Goal: Task Accomplishment & Management: Use online tool/utility

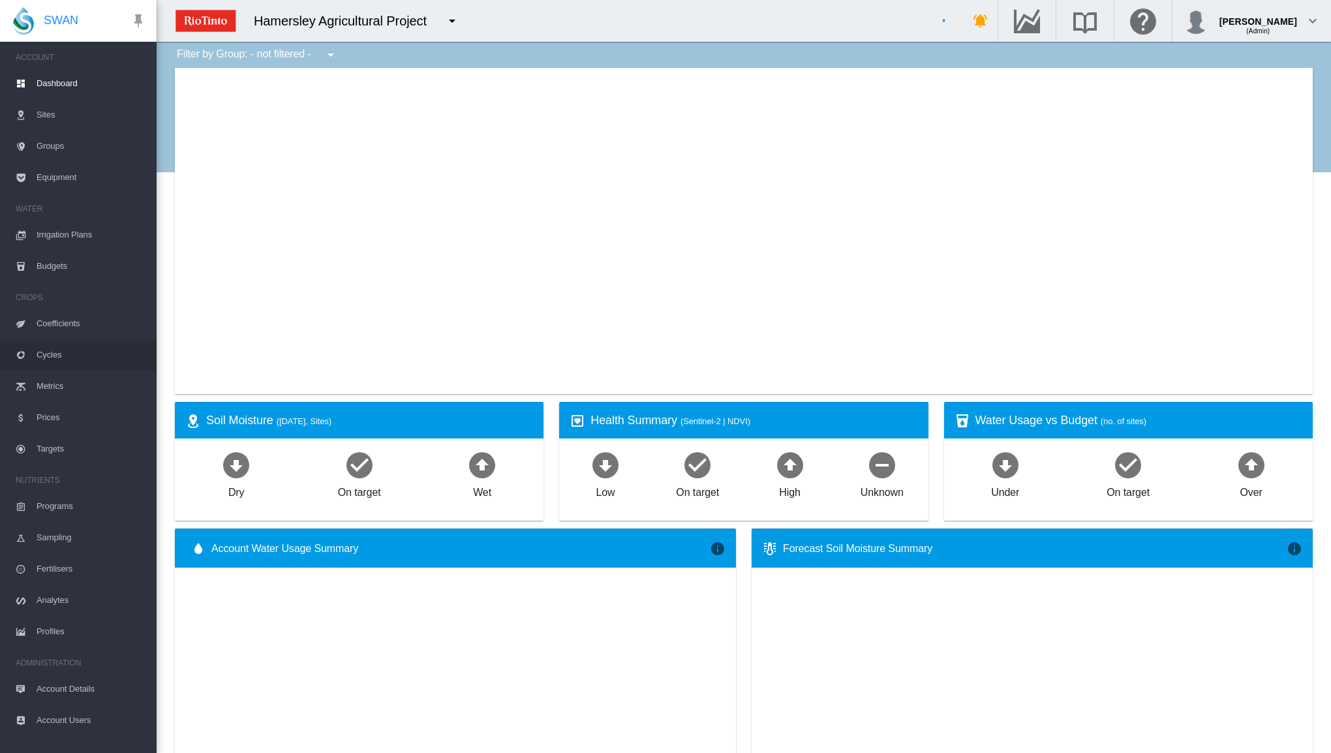
type input "**********"
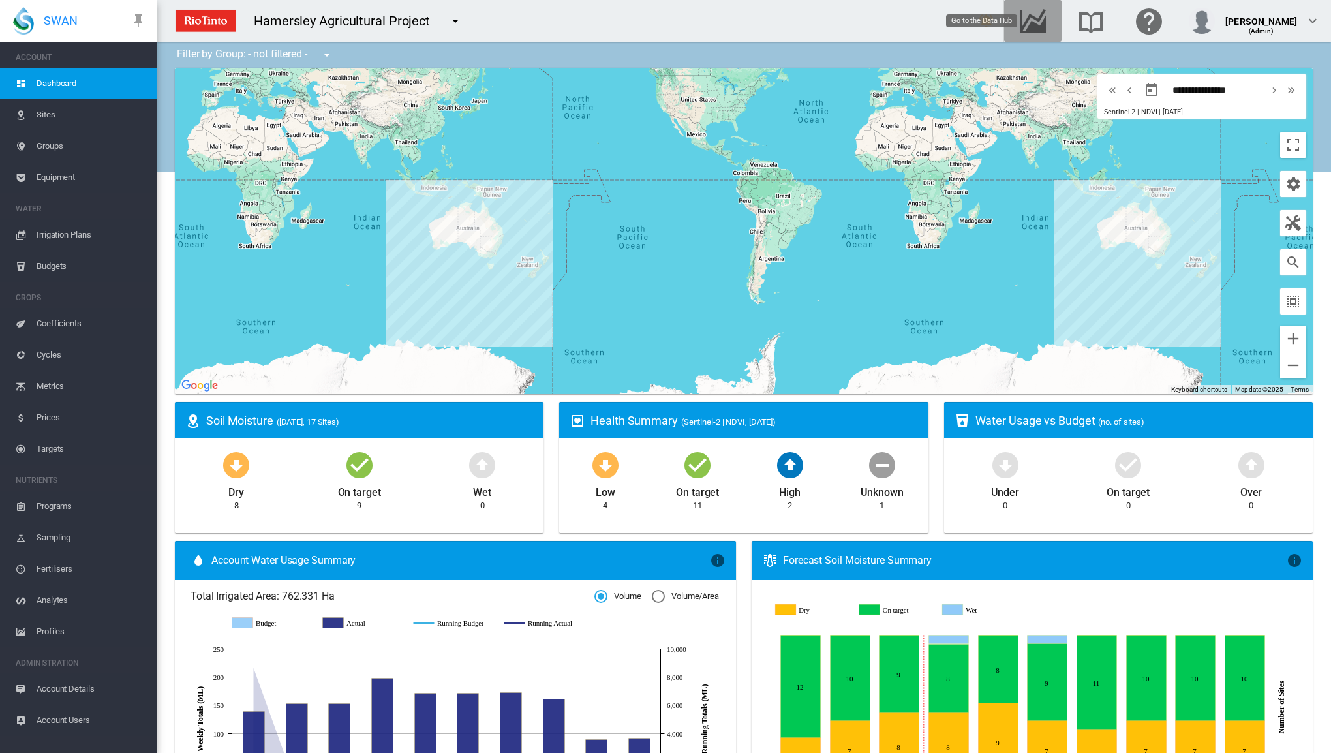
click at [1041, 17] on md-icon "Go to the Data Hub" at bounding box center [1032, 21] width 31 height 16
click at [62, 230] on span "Irrigation Plans" at bounding box center [92, 234] width 110 height 31
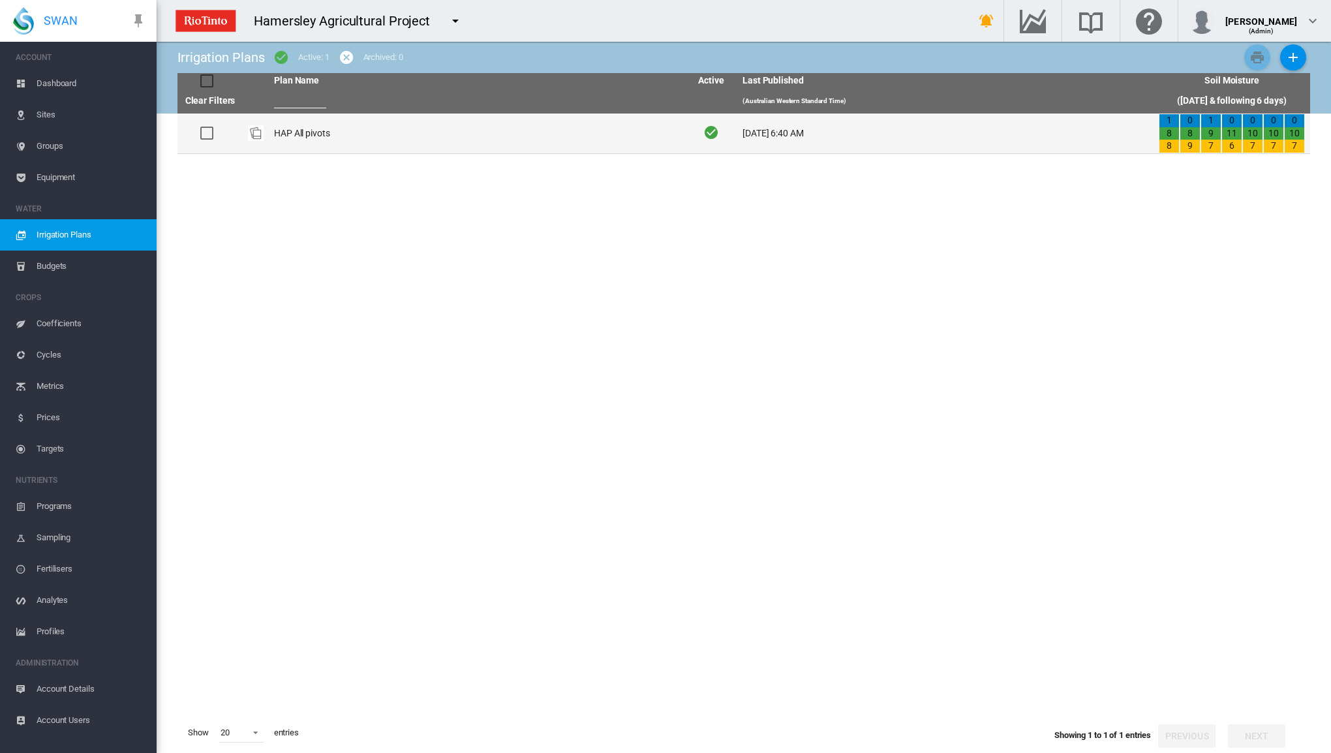
click at [291, 132] on td "HAP All pivots" at bounding box center [477, 134] width 416 height 40
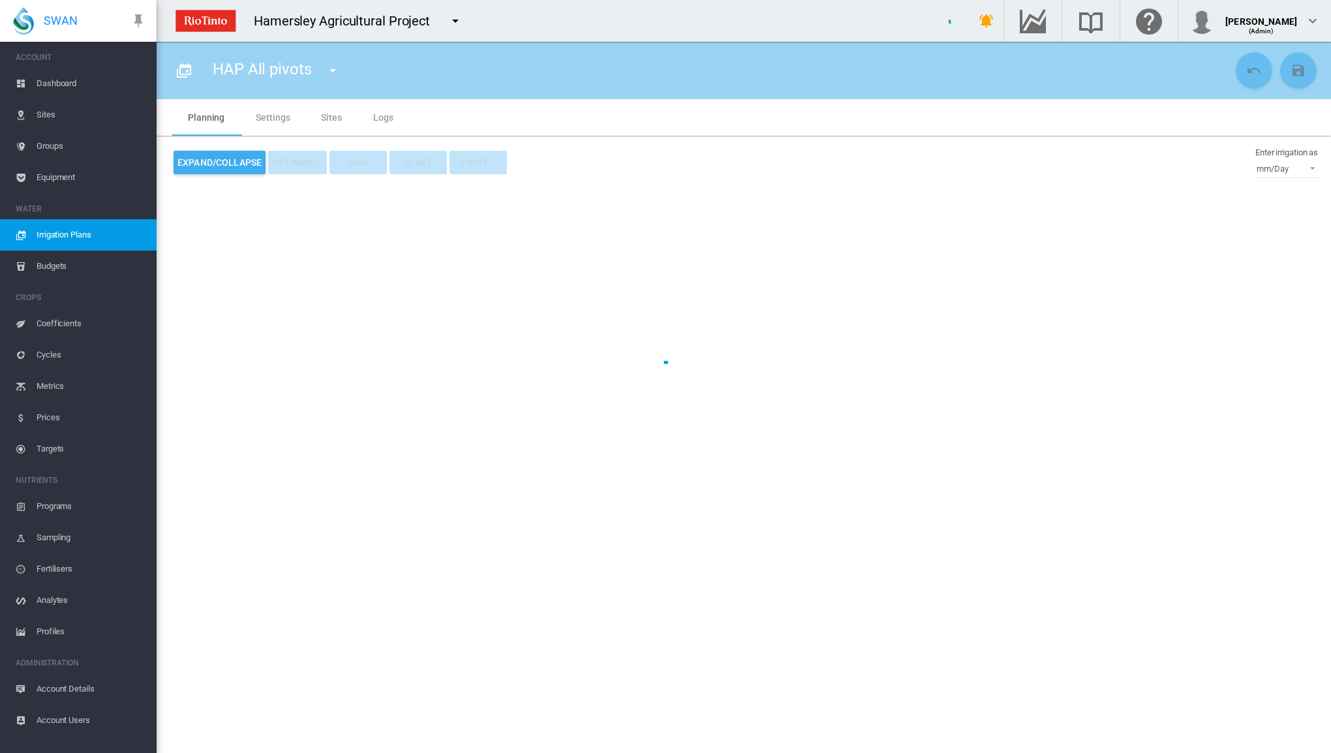
type input "**********"
type input "*"
type input "*****"
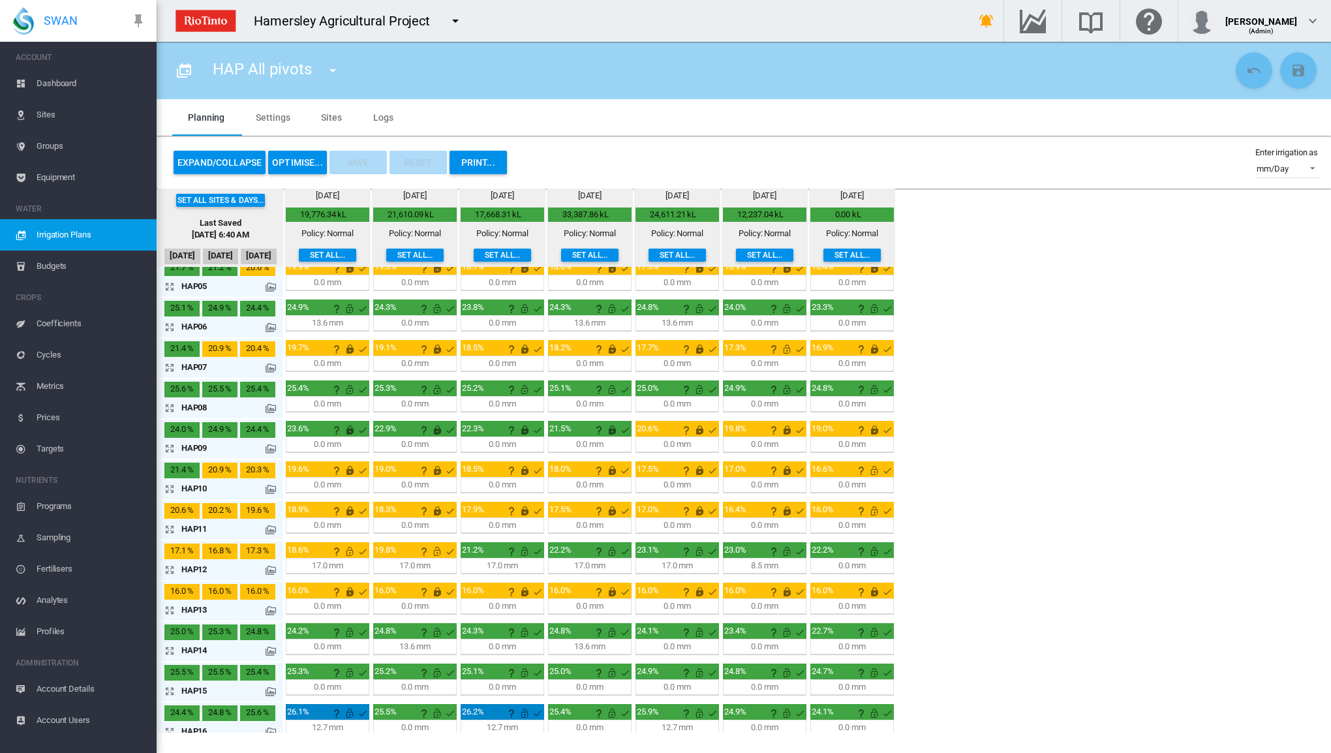
scroll to position [219, 0]
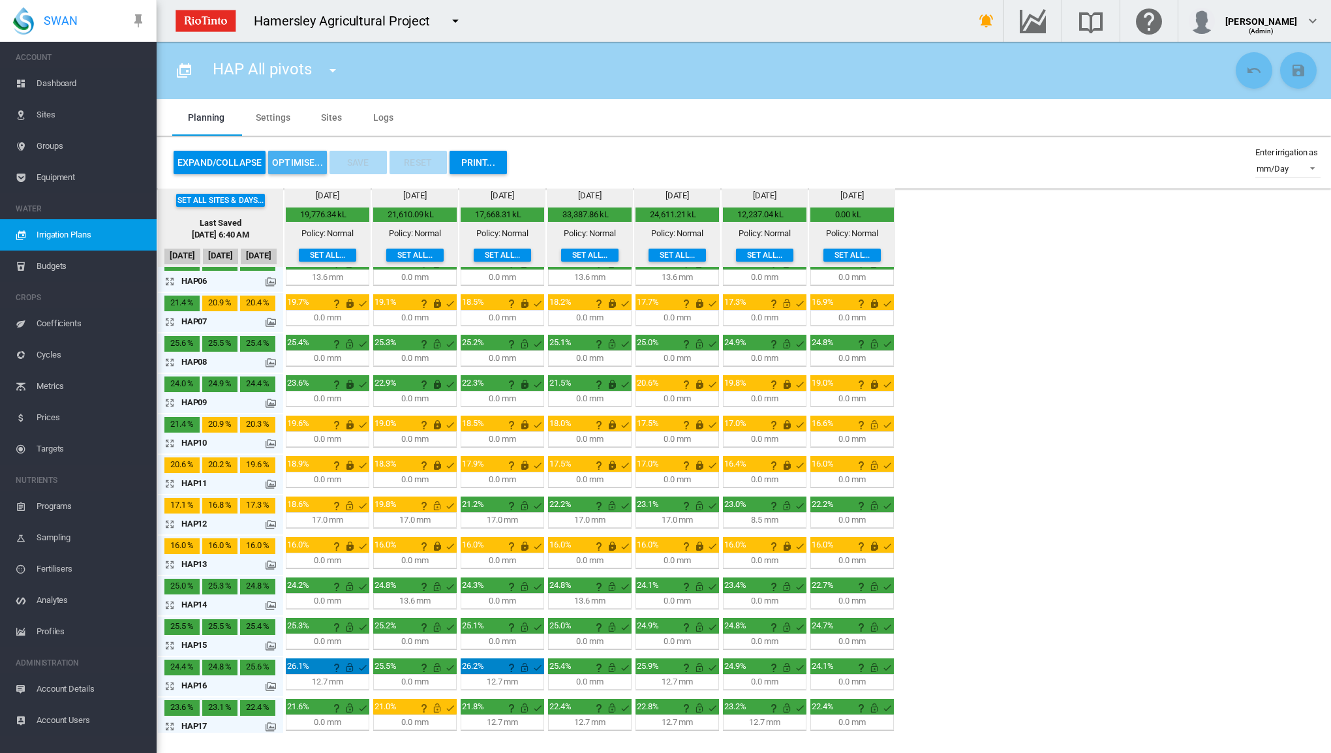
click at [295, 158] on button "OPTIMISE..." at bounding box center [297, 162] width 59 height 23
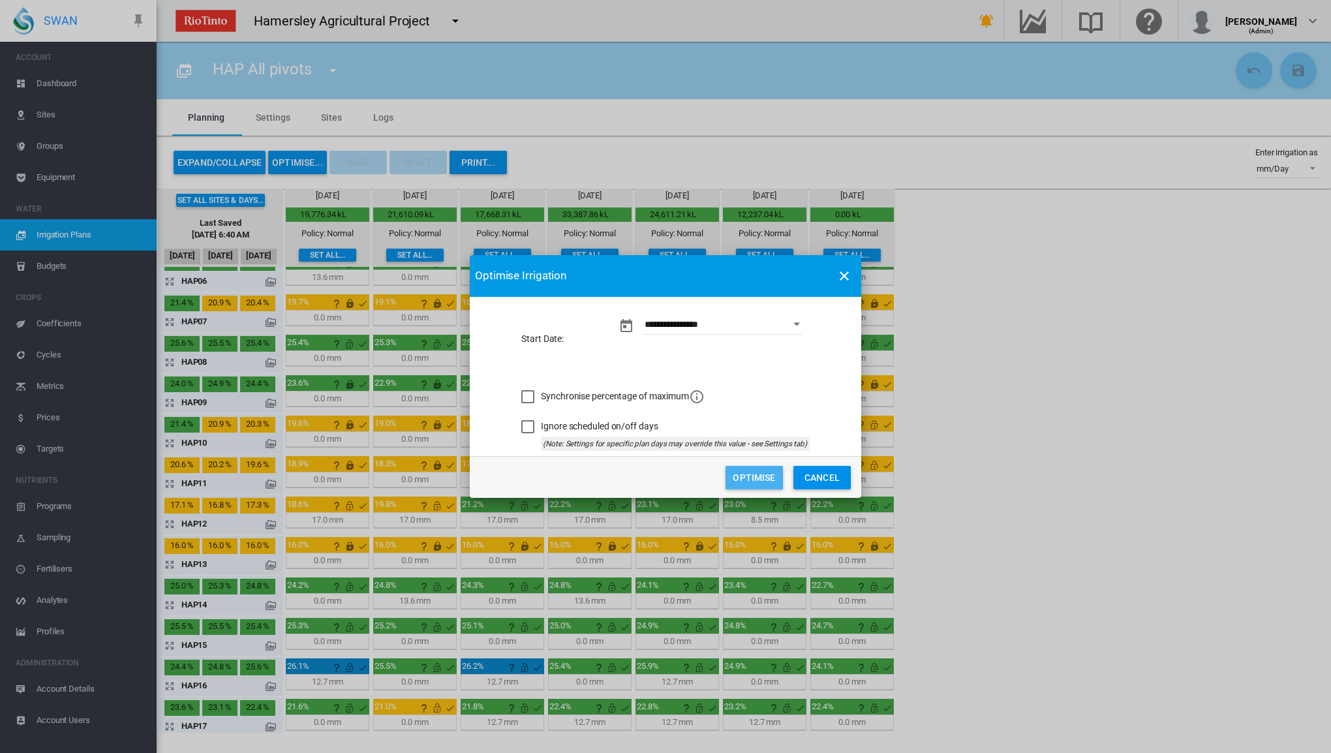
click at [766, 476] on button "Optimise" at bounding box center [754, 477] width 57 height 23
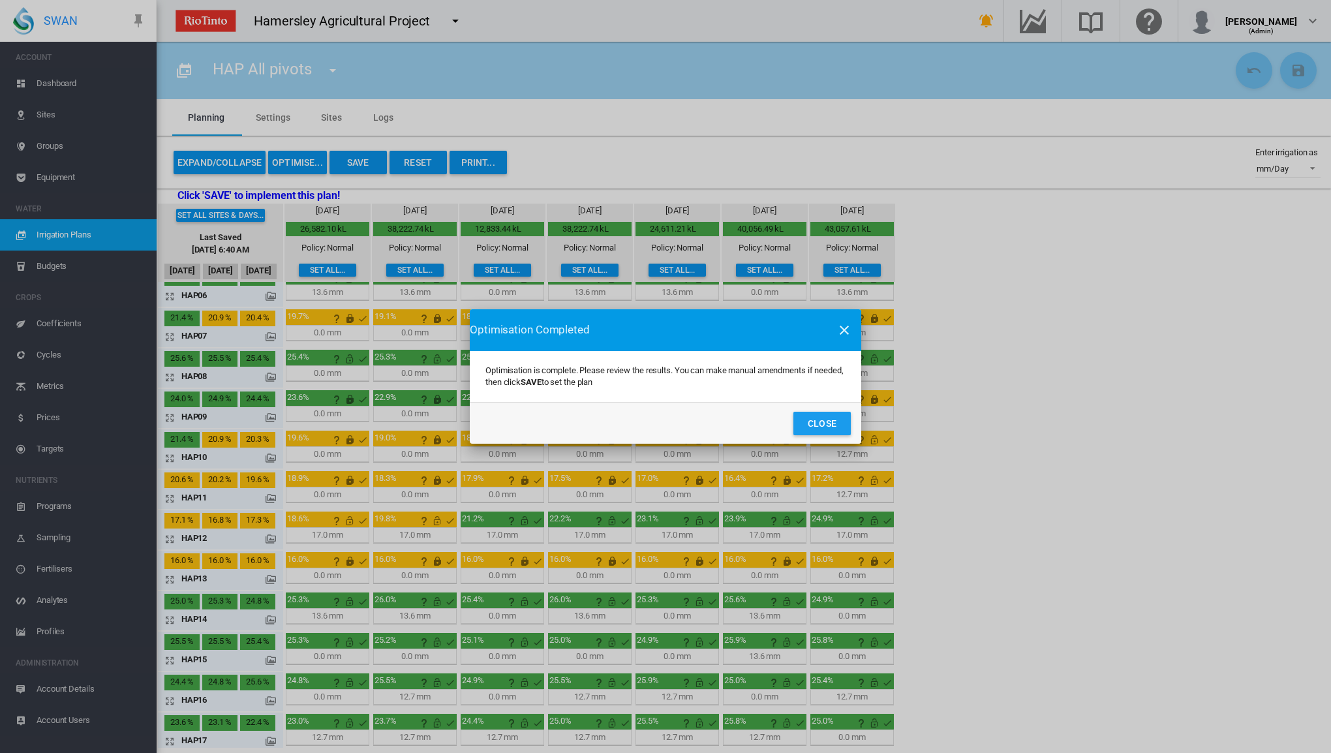
click at [839, 419] on button "Close" at bounding box center [822, 423] width 57 height 23
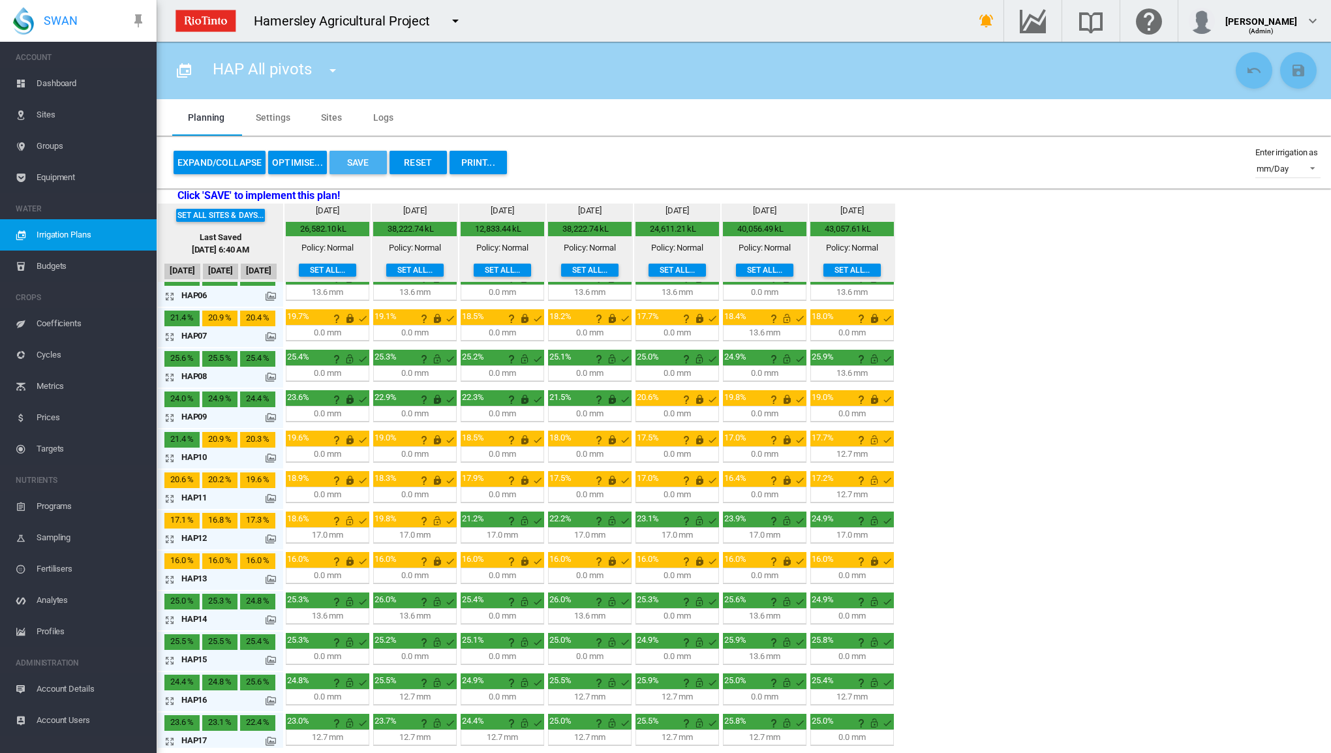
click at [363, 161] on button "Save" at bounding box center [358, 162] width 57 height 23
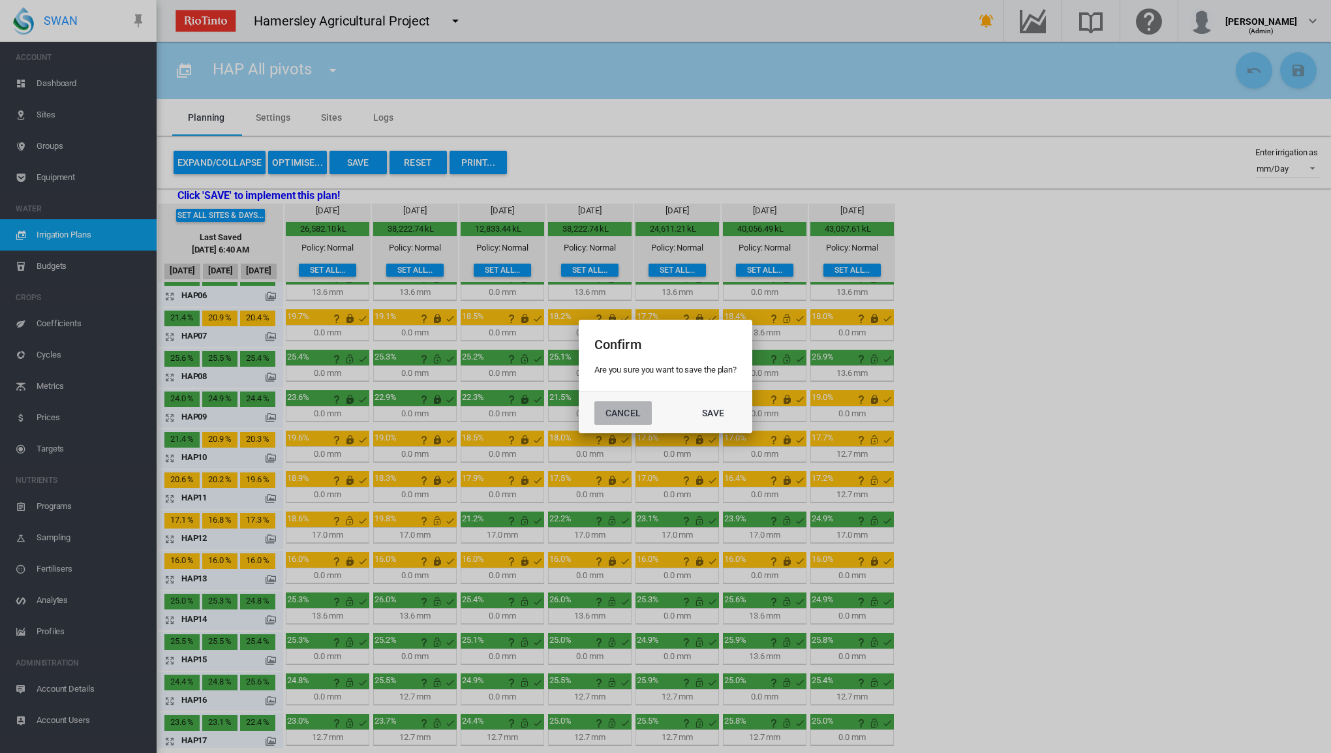
click at [634, 411] on button "Cancel" at bounding box center [623, 412] width 57 height 23
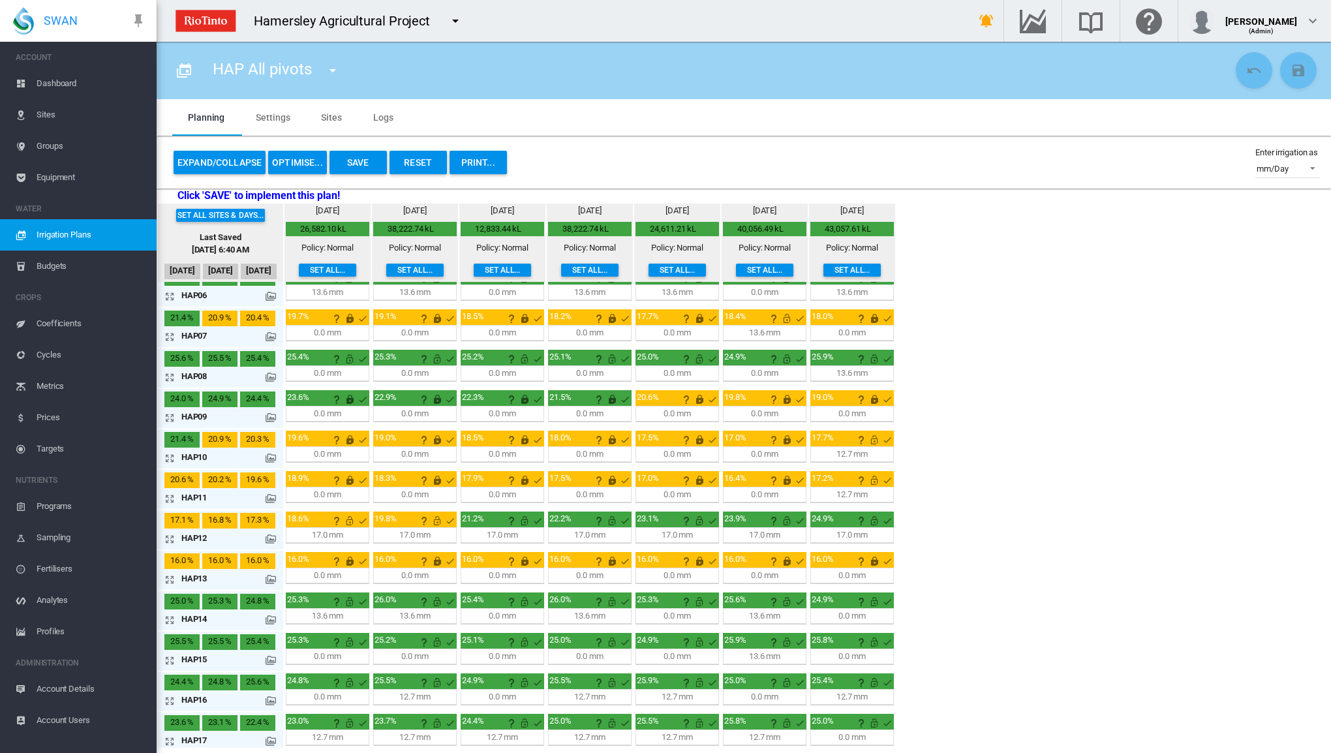
click at [326, 610] on div "13.6 mm" at bounding box center [327, 616] width 31 height 12
click at [231, 158] on button "Expand/Collapse" at bounding box center [220, 162] width 92 height 23
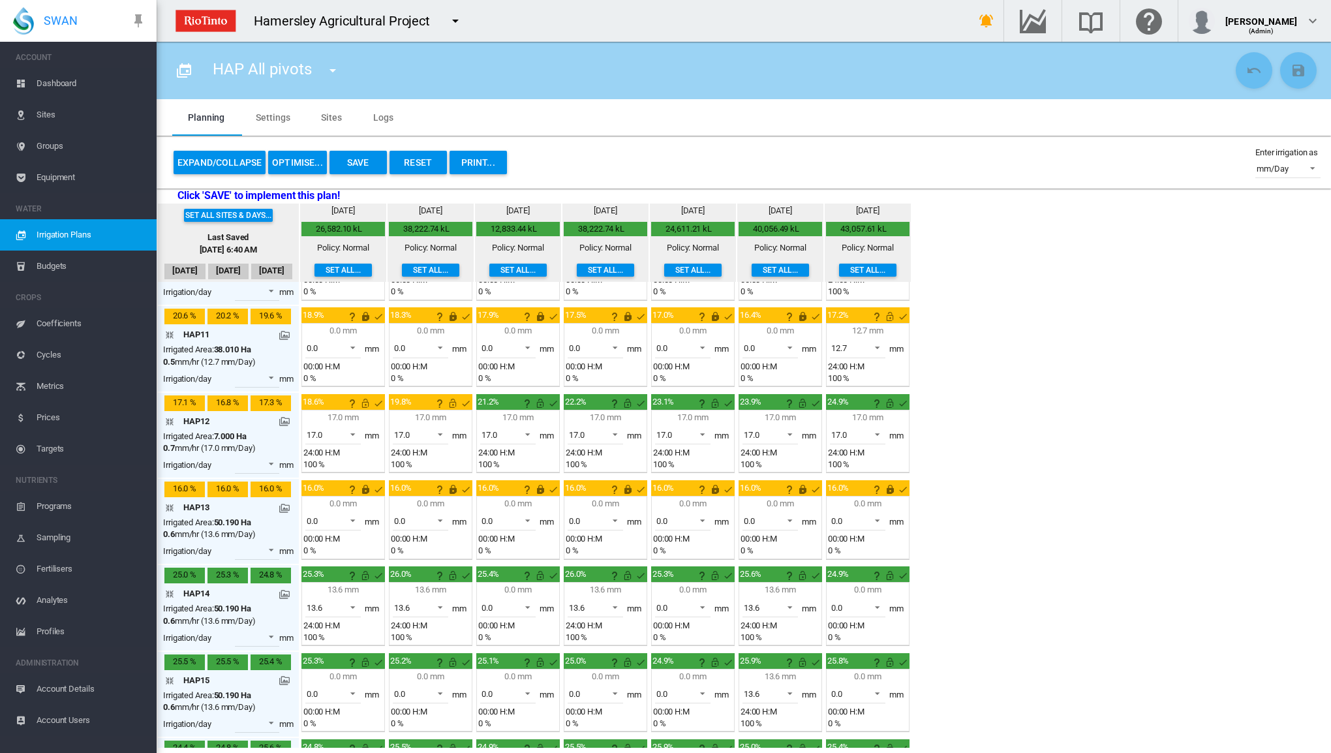
scroll to position [939, 0]
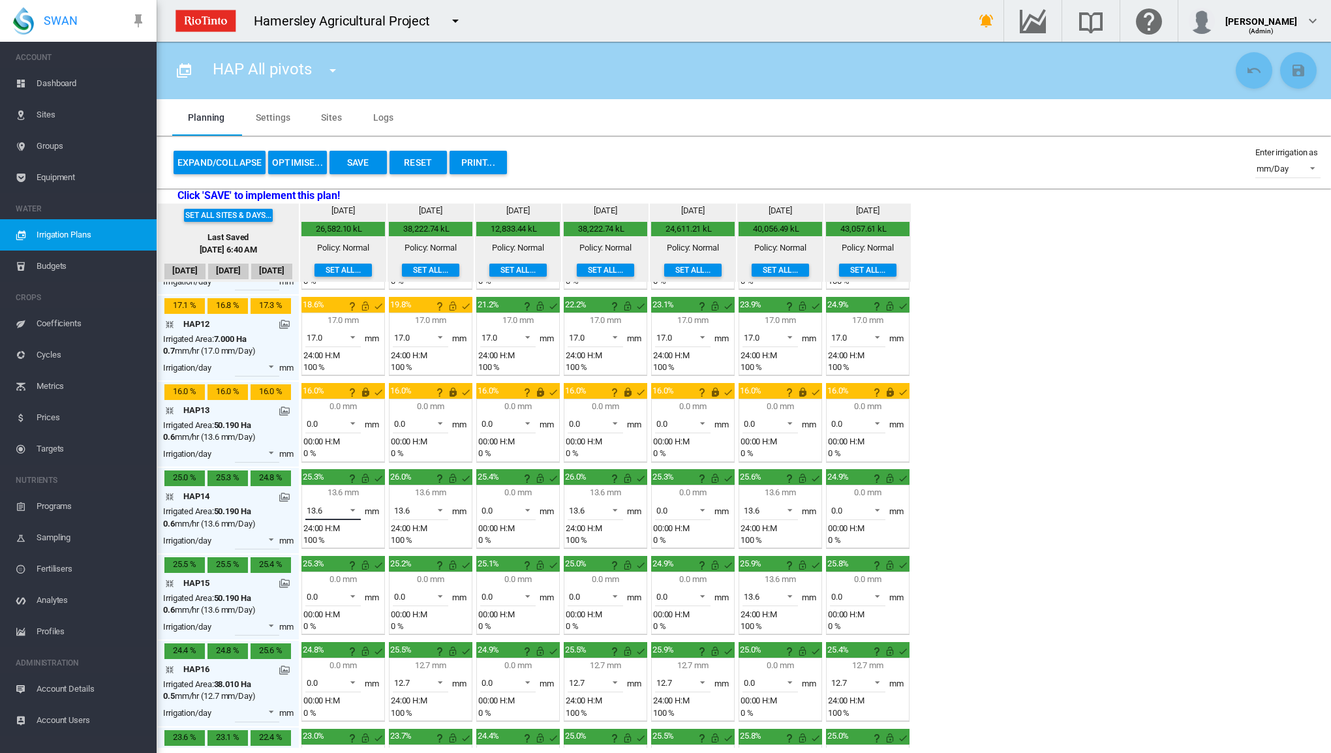
click at [349, 503] on span at bounding box center [349, 509] width 16 height 12
click at [334, 467] on md-option "0.0" at bounding box center [340, 466] width 89 height 31
click at [343, 163] on button "Save" at bounding box center [358, 162] width 57 height 23
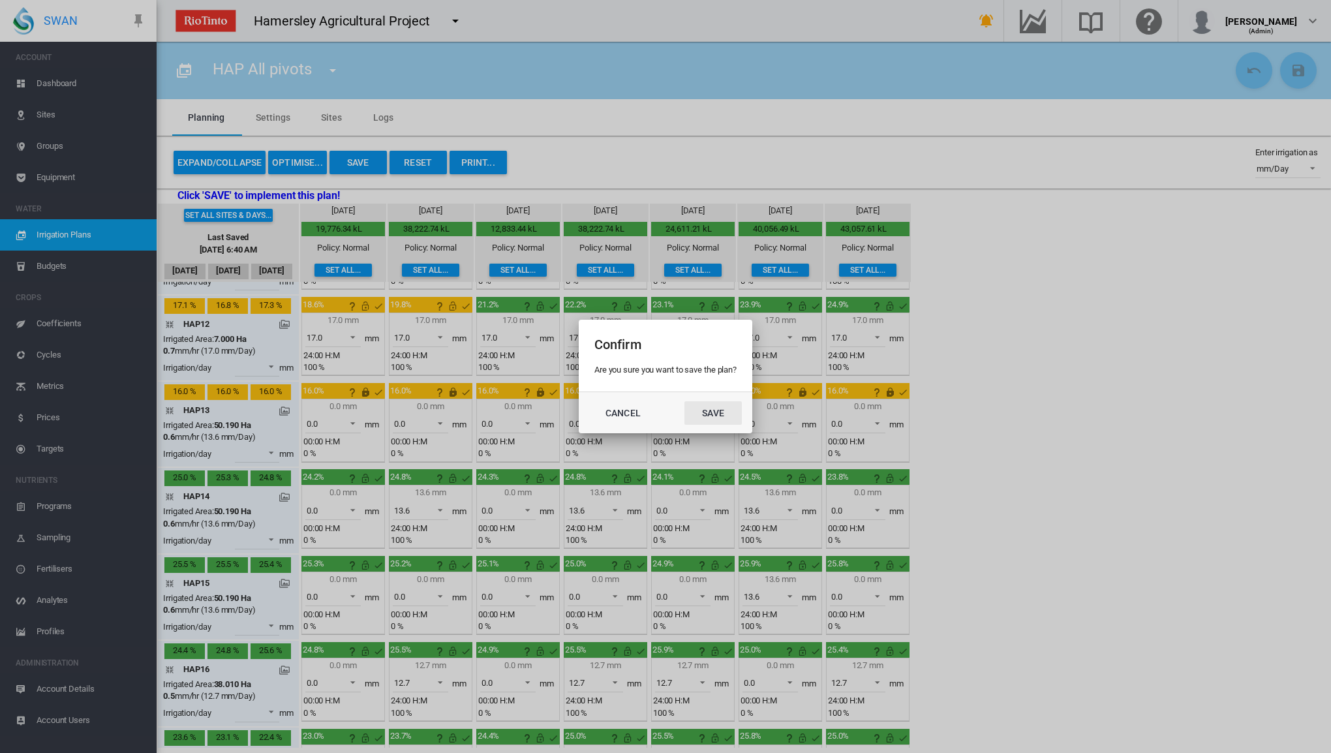
click at [724, 414] on button "Save" at bounding box center [713, 412] width 57 height 23
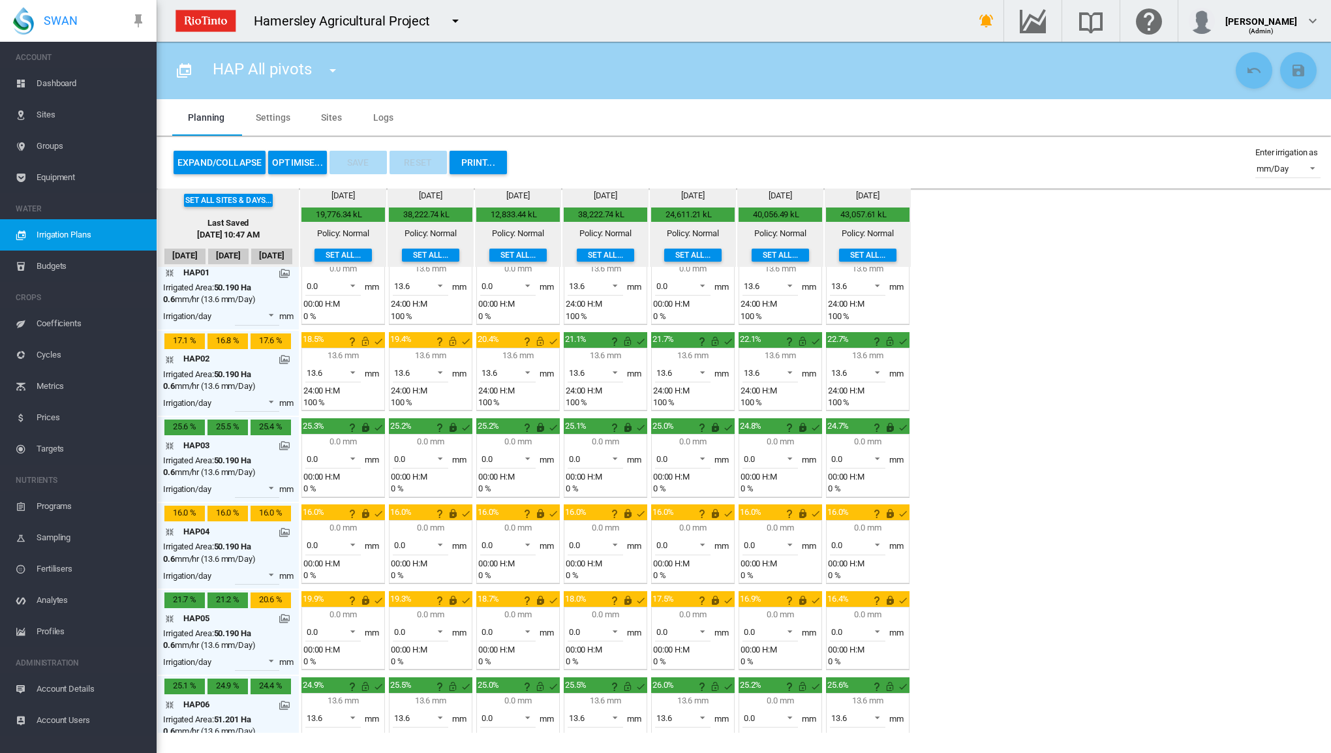
scroll to position [0, 0]
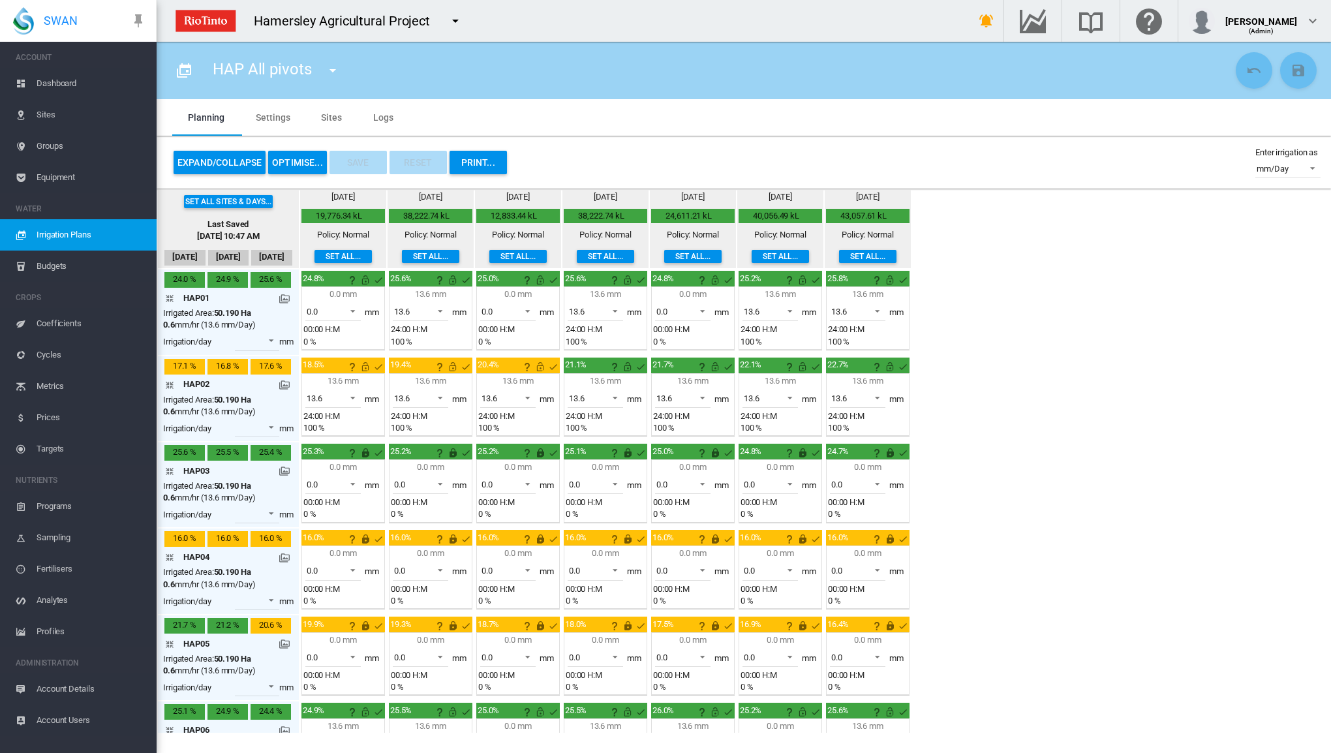
click at [221, 164] on button "Expand/Collapse" at bounding box center [220, 162] width 92 height 23
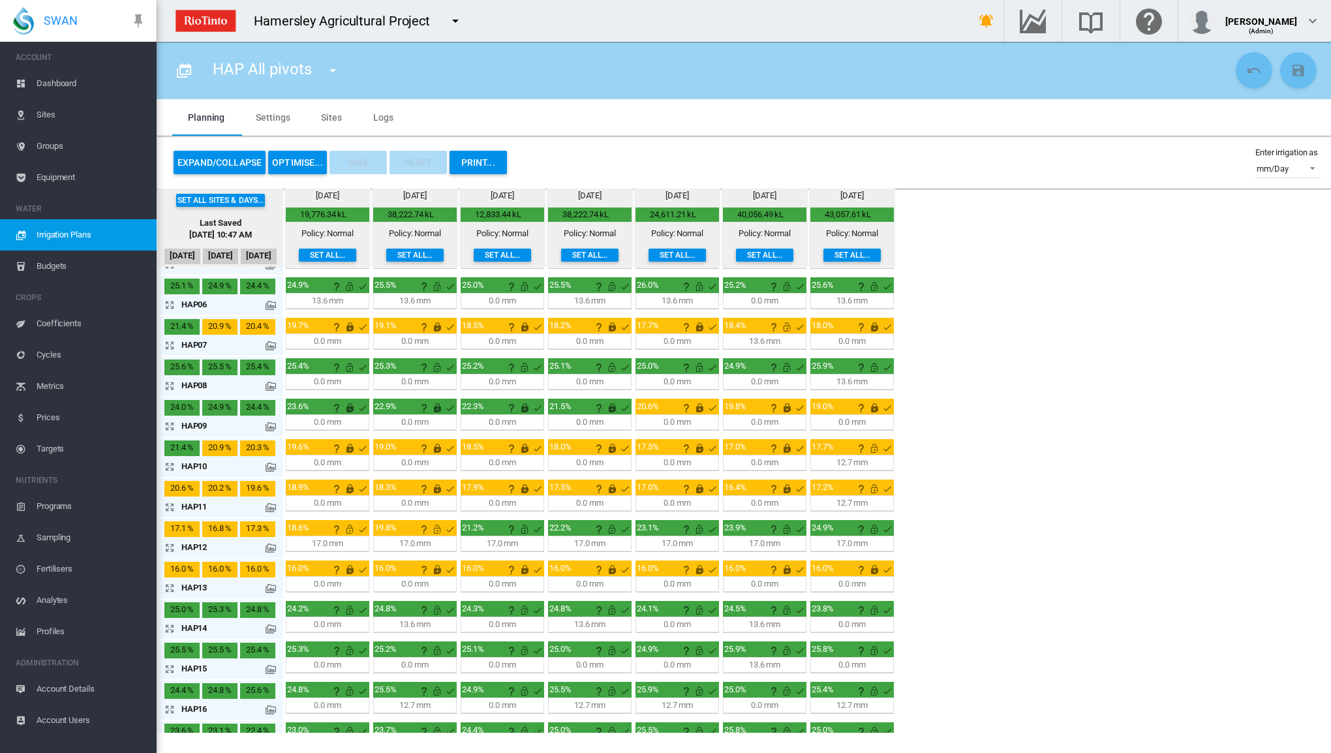
scroll to position [219, 0]
